Goal: Task Accomplishment & Management: Use online tool/utility

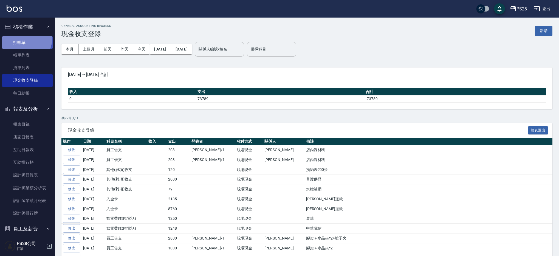
click at [26, 39] on link "打帳單" at bounding box center [27, 42] width 50 height 13
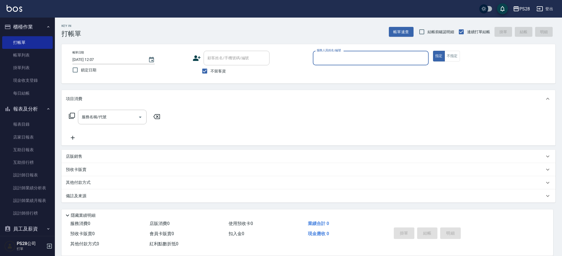
click at [385, 61] on input "服務人員姓名/編號" at bounding box center [370, 58] width 111 height 10
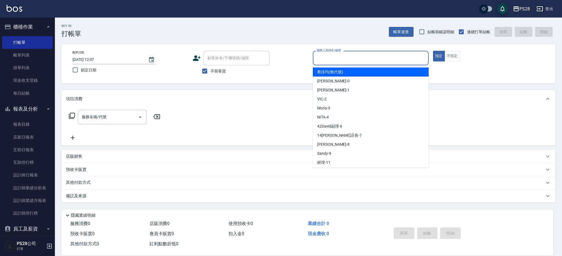
type input "ㄅ"
type input "[PERSON_NAME]-1"
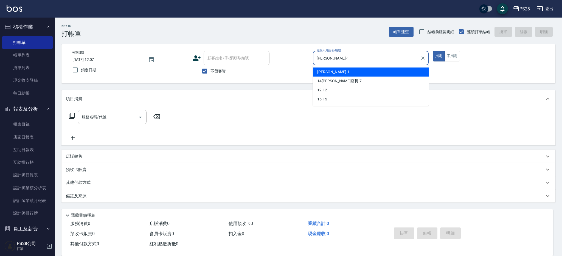
type button "true"
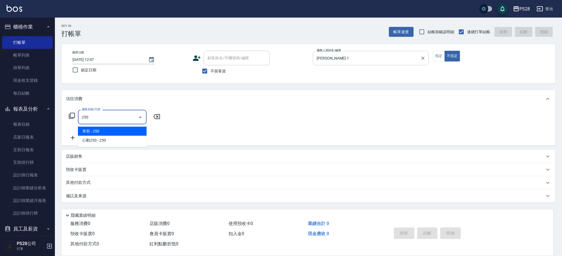
type input "單剪(250)"
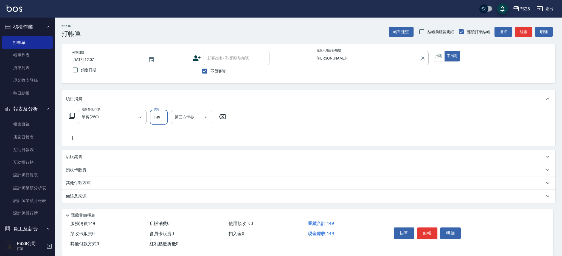
type input "149"
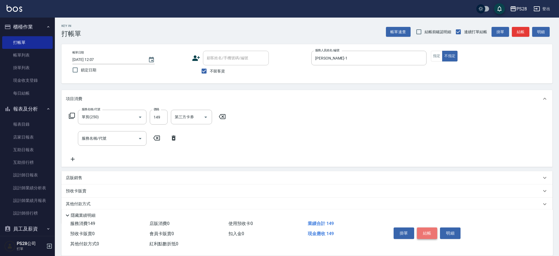
click at [431, 230] on button "結帳" at bounding box center [427, 233] width 21 height 12
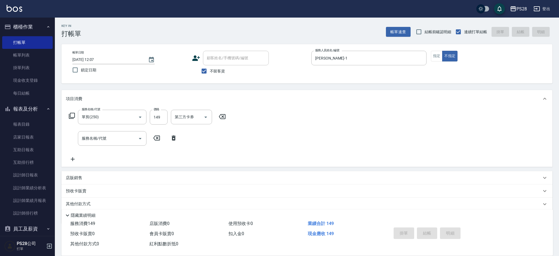
type input "[DATE] 12:08"
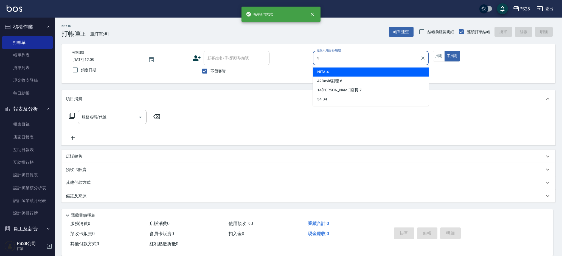
type input "4"
type button "false"
type input "NITA-4"
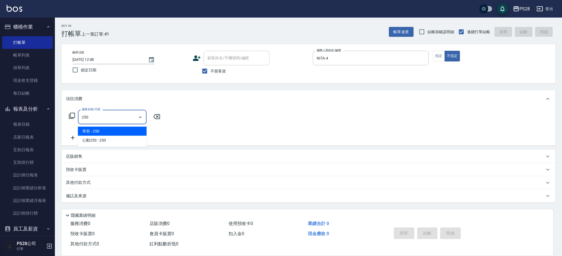
type input "單剪(250)"
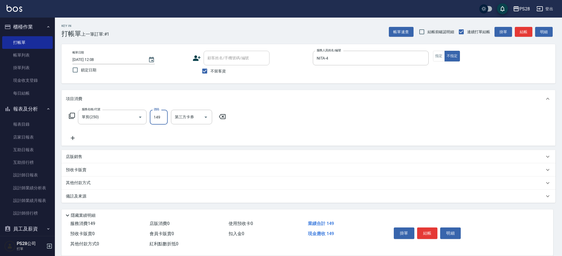
type input "149"
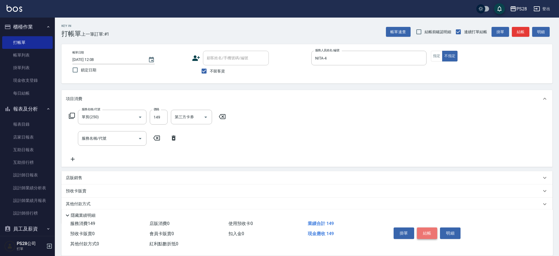
click at [423, 231] on button "結帳" at bounding box center [427, 233] width 21 height 12
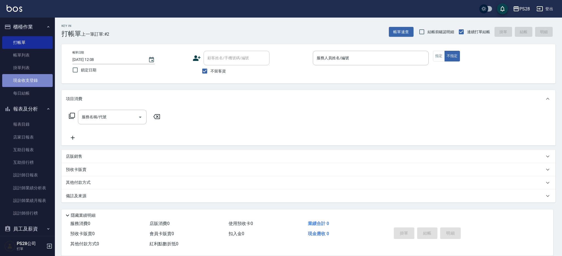
click at [33, 77] on link "現金收支登錄" at bounding box center [27, 80] width 50 height 13
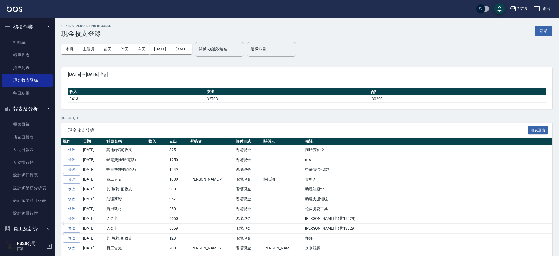
scroll to position [6, 0]
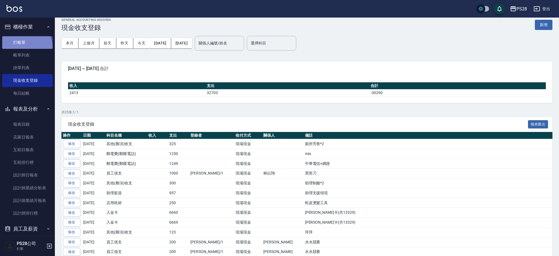
click at [26, 47] on link "打帳單" at bounding box center [27, 42] width 50 height 13
